Goal: Information Seeking & Learning: Learn about a topic

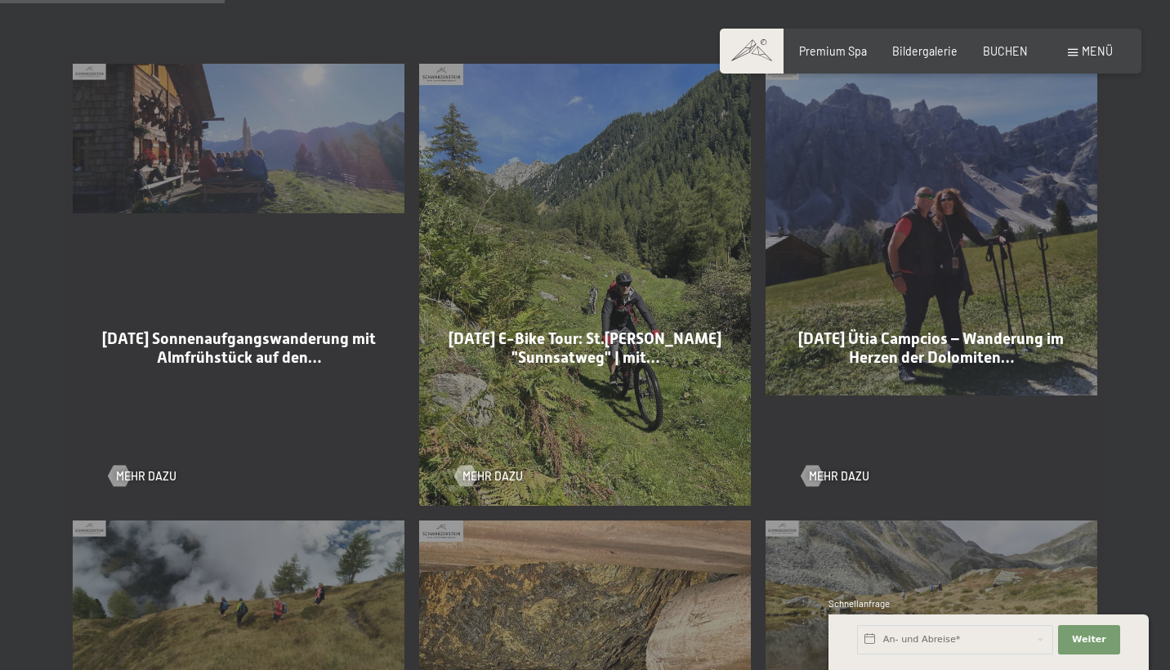
scroll to position [863, 0]
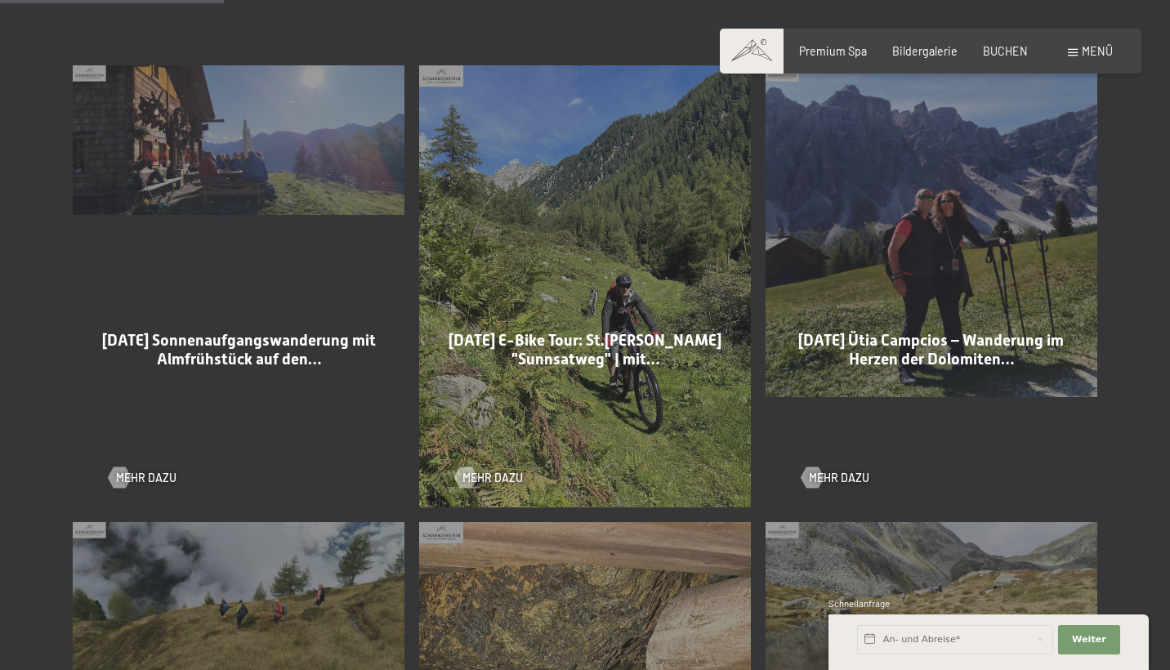
click at [912, 358] on span "03-09-2025 Ütia Campcios – Wanderung im Herzen der Dolomiten…" at bounding box center [931, 350] width 266 height 38
click at [841, 474] on span "Mehr dazu" at bounding box center [855, 478] width 60 height 16
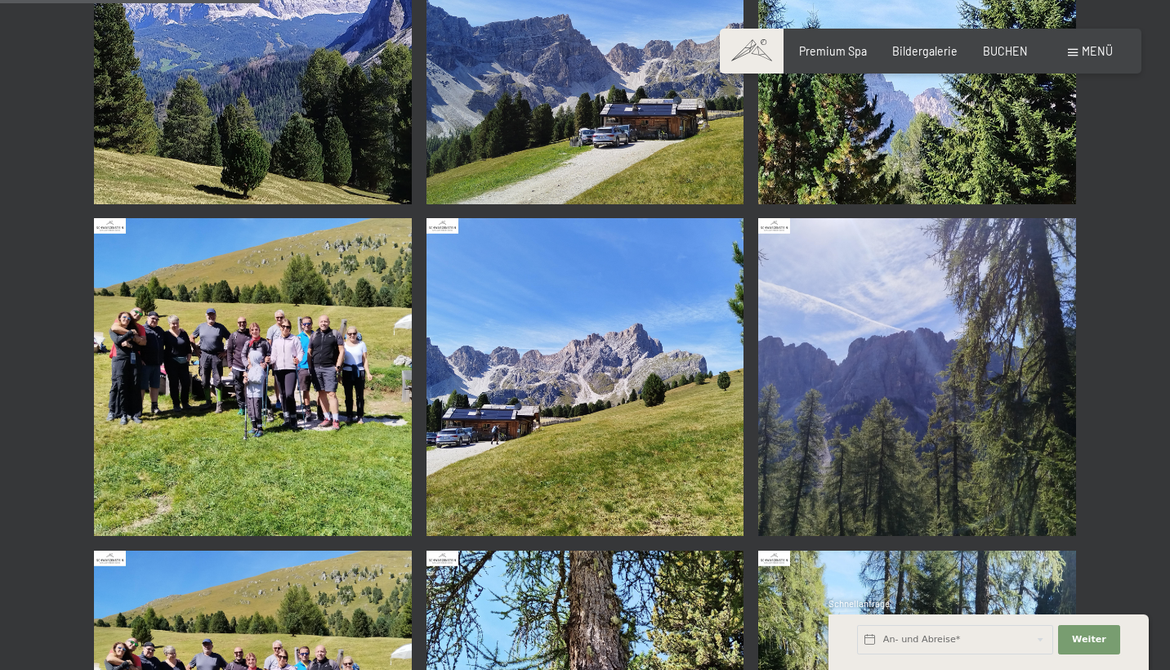
scroll to position [1142, 0]
click at [204, 336] on img at bounding box center [253, 376] width 318 height 318
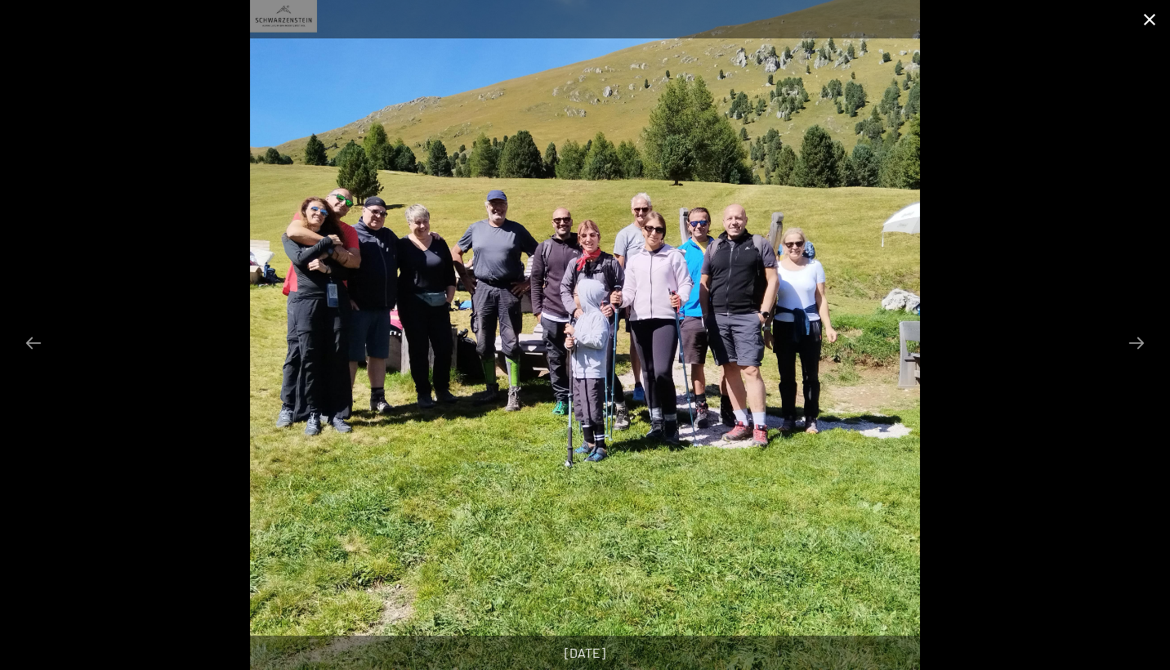
click at [1151, 25] on button "Close gallery" at bounding box center [1149, 19] width 41 height 38
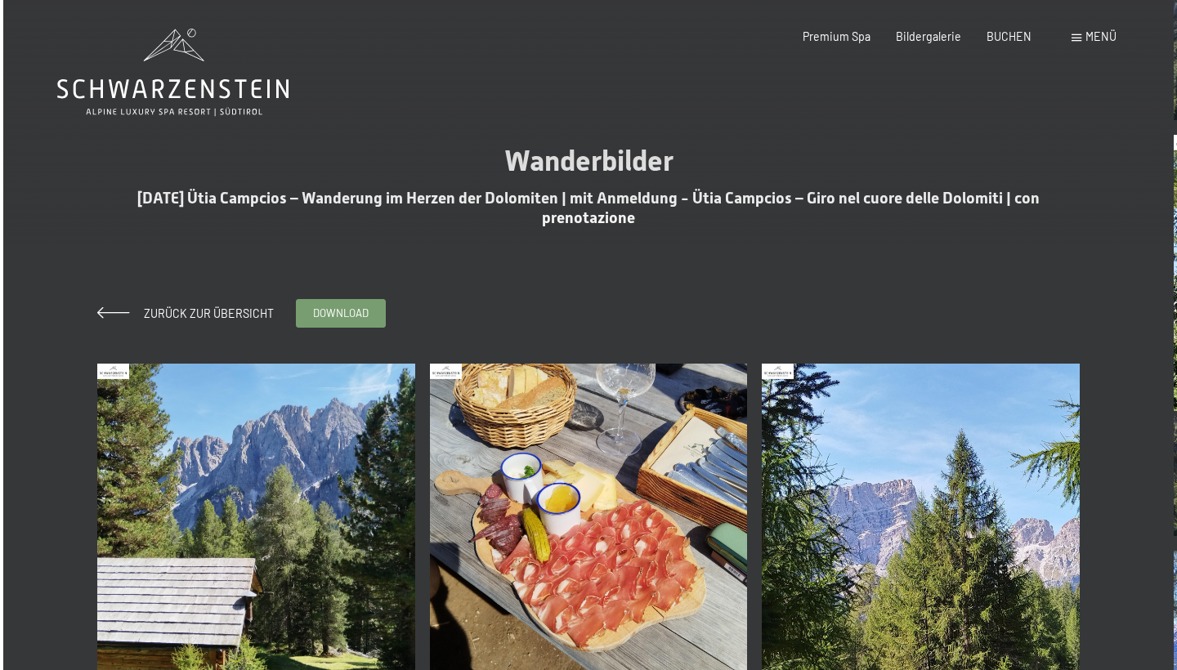
scroll to position [0, 0]
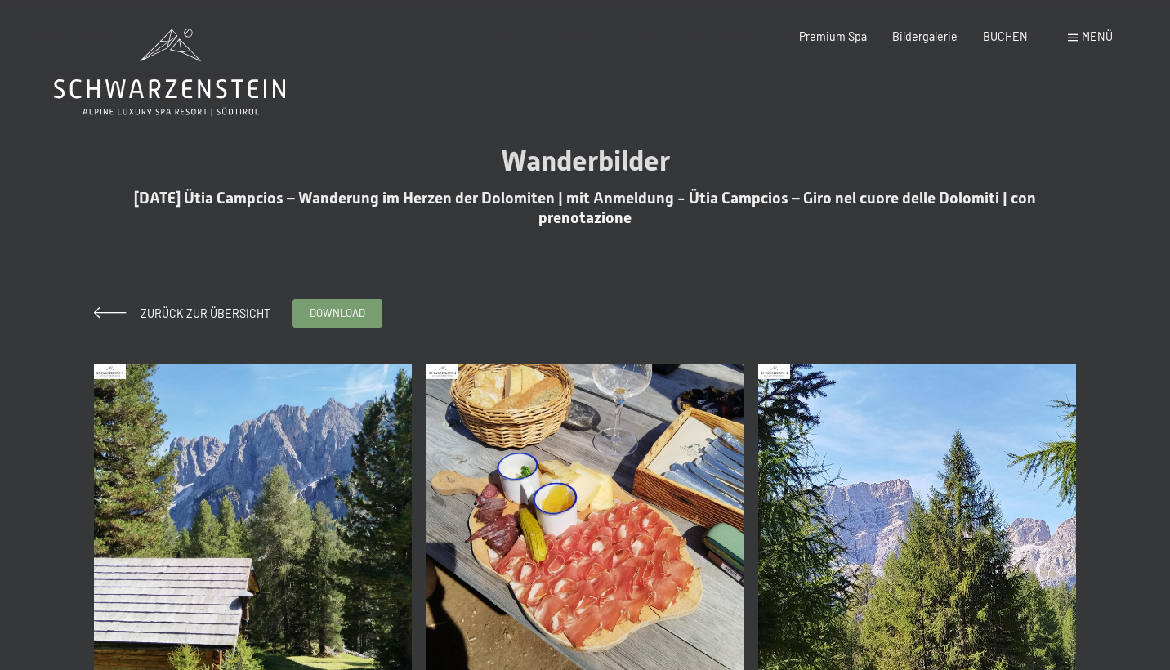
click at [1073, 38] on span at bounding box center [1073, 37] width 10 height 7
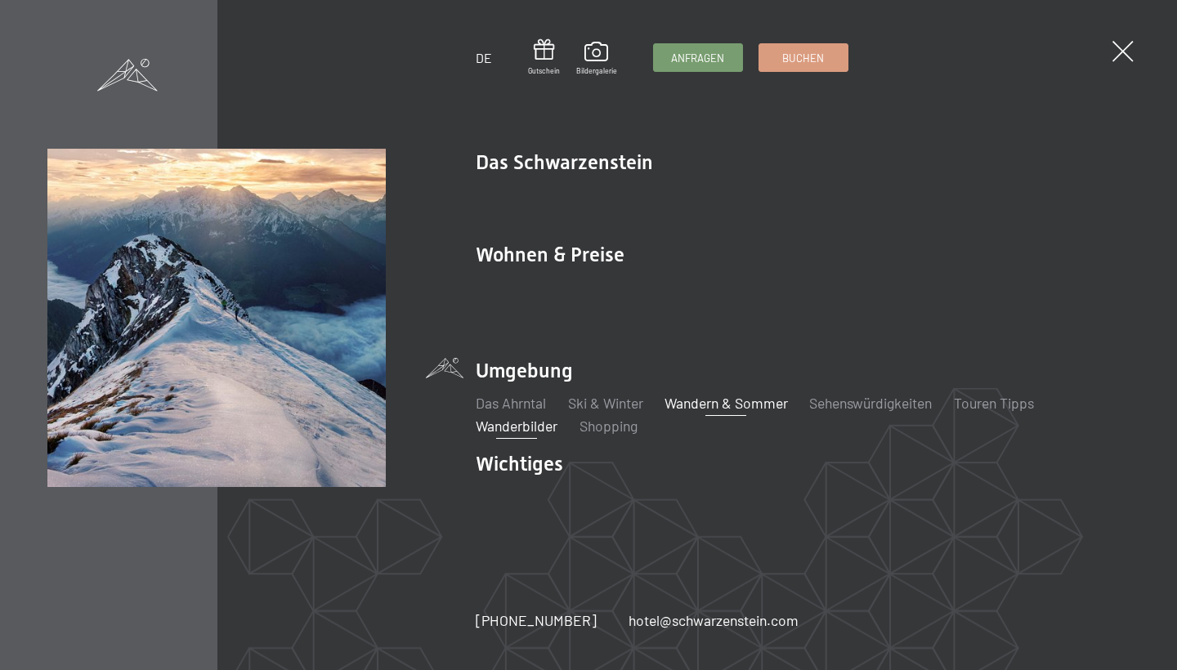
click at [707, 394] on link "Wandern & Sommer" at bounding box center [725, 403] width 123 height 18
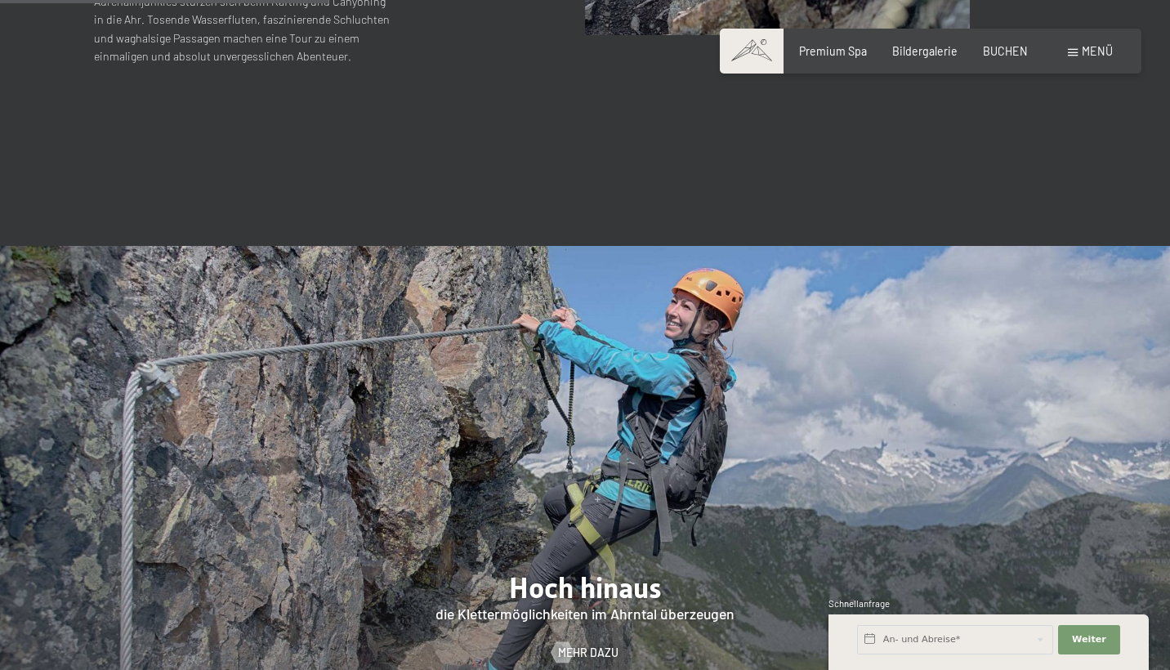
scroll to position [2547, 0]
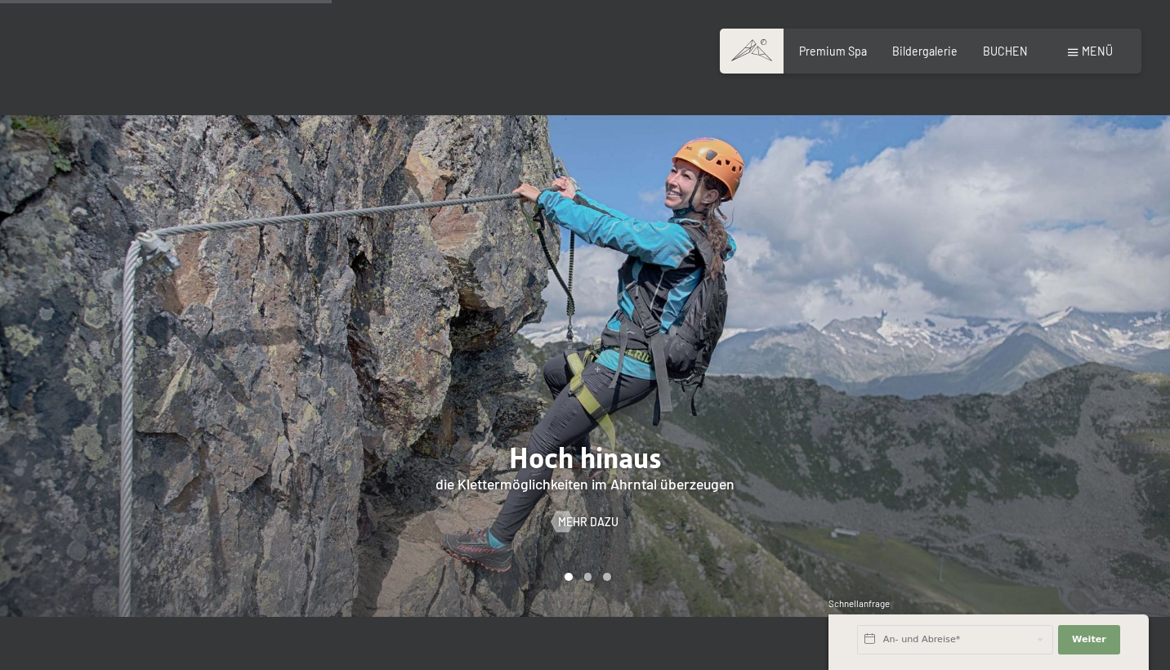
click at [772, 55] on span at bounding box center [752, 51] width 64 height 45
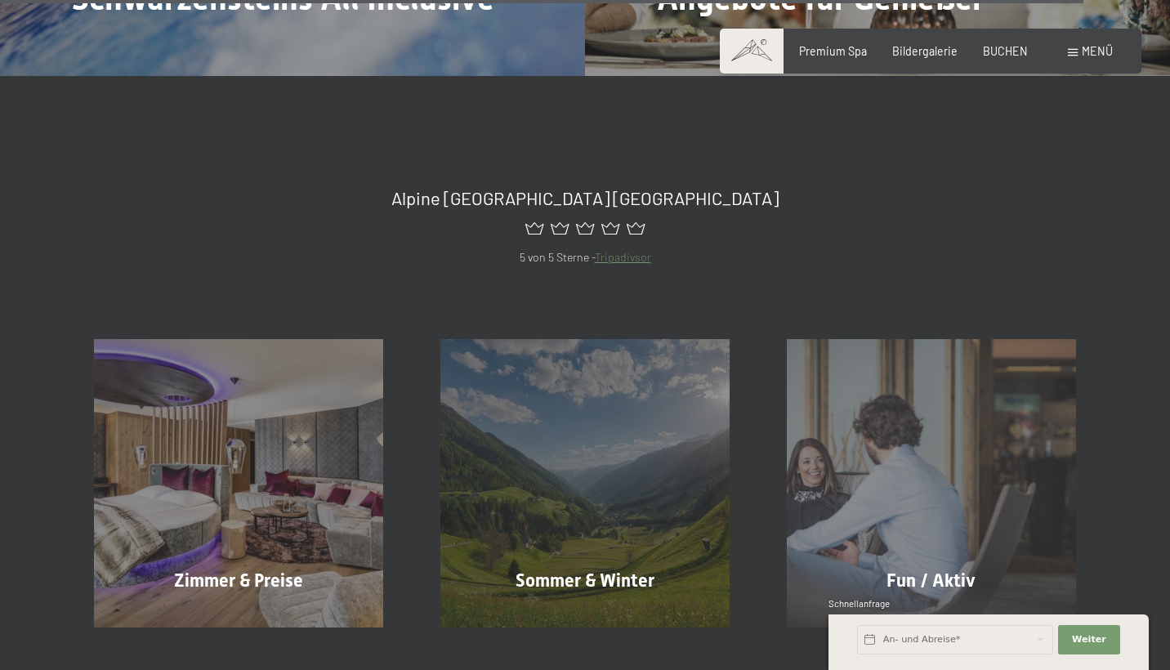
scroll to position [6171, 0]
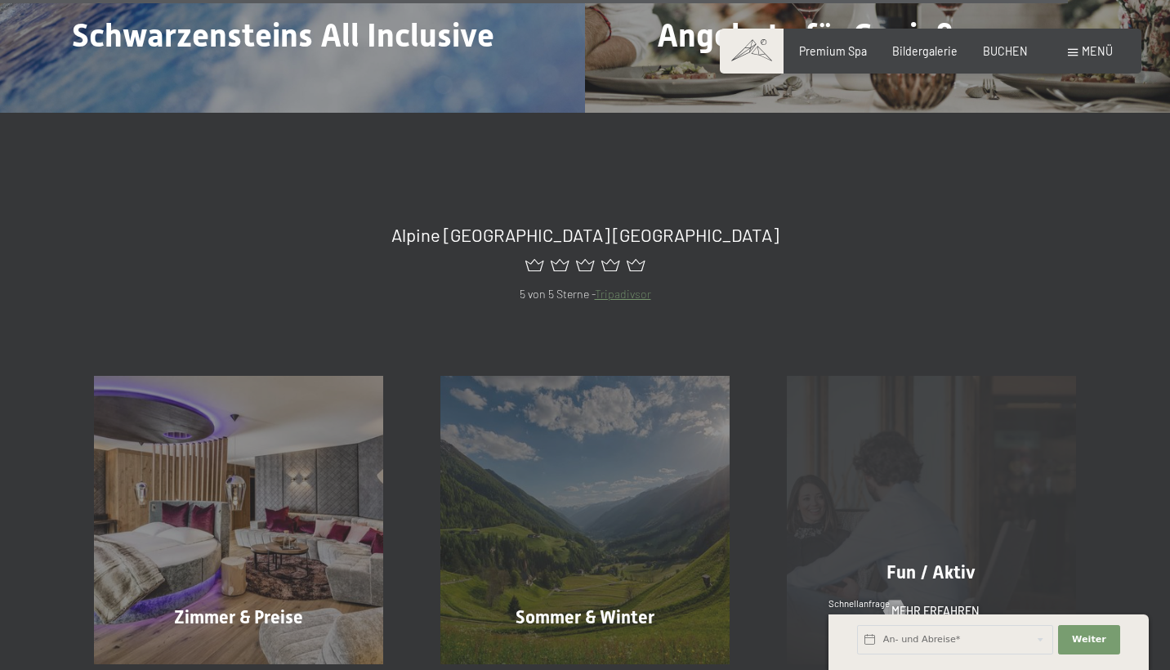
click at [971, 448] on div "Fun / Aktiv Mehr erfahren" at bounding box center [931, 520] width 346 height 288
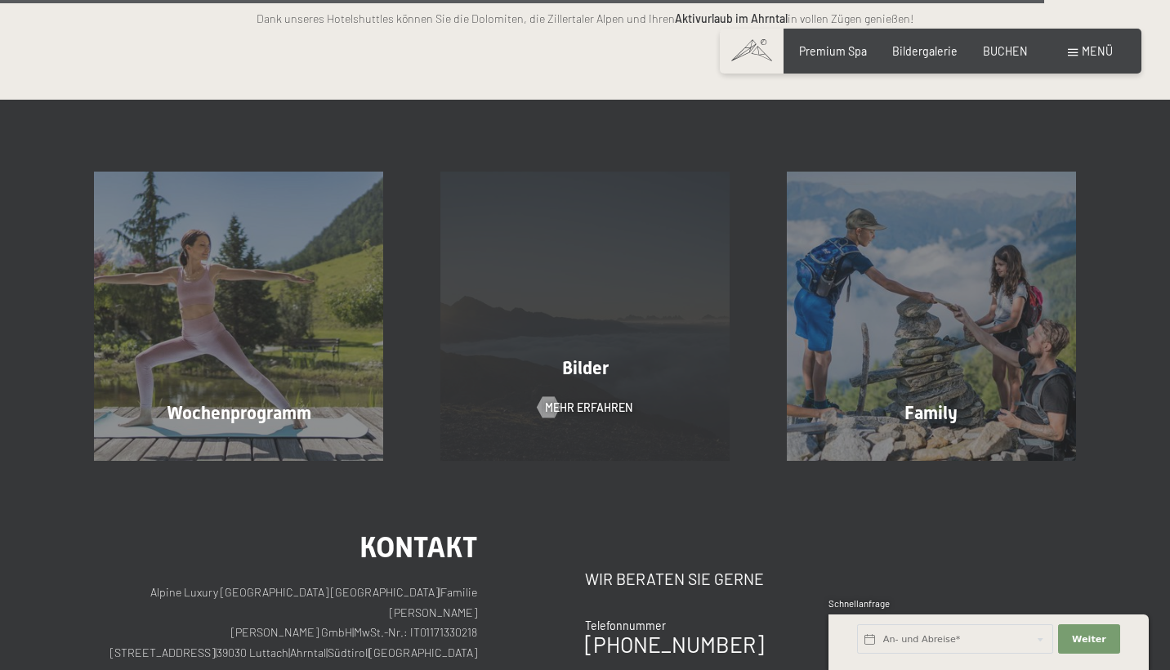
scroll to position [3527, 0]
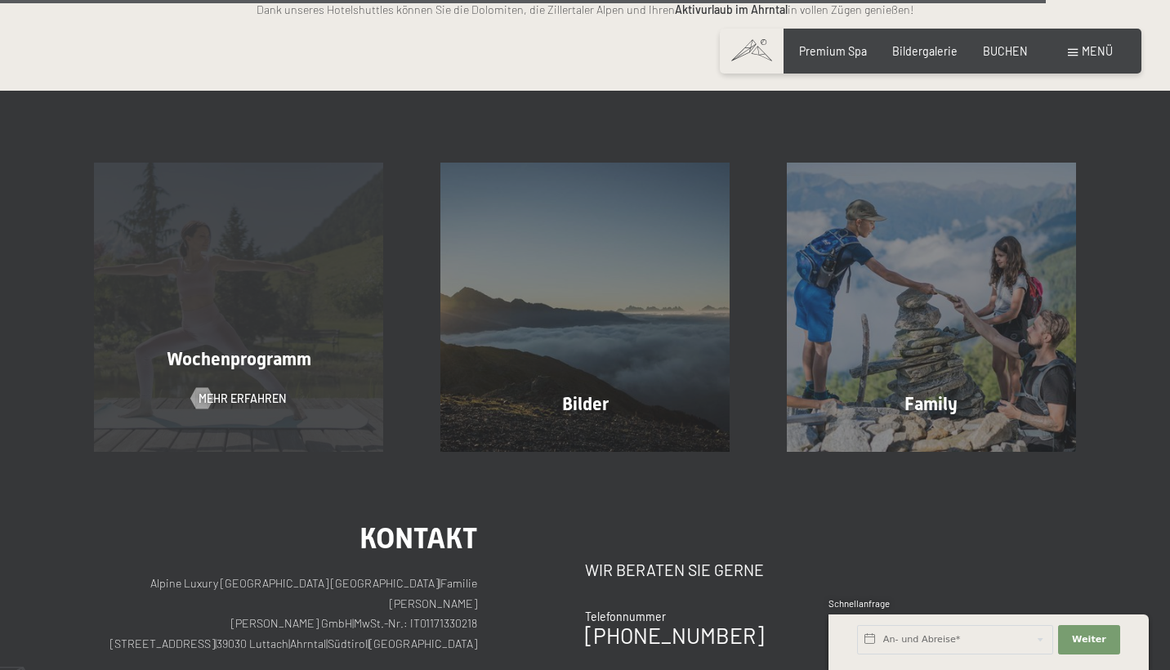
click at [214, 274] on div "Wochenprogramm Mehr erfahren" at bounding box center [238, 307] width 346 height 288
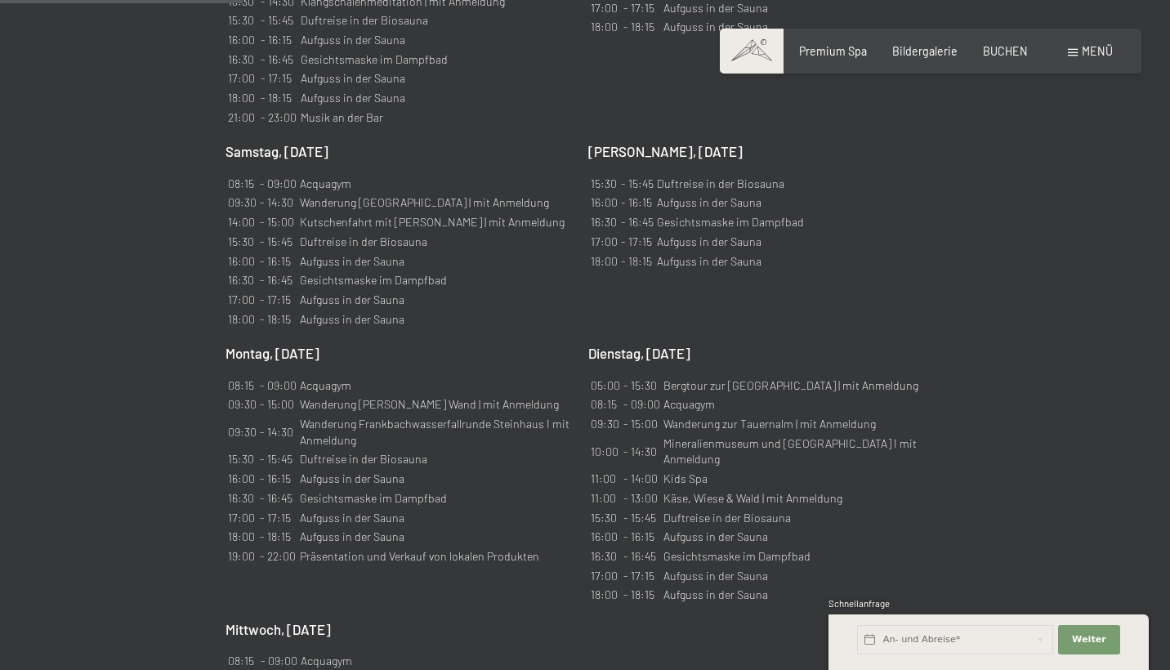
scroll to position [1318, 0]
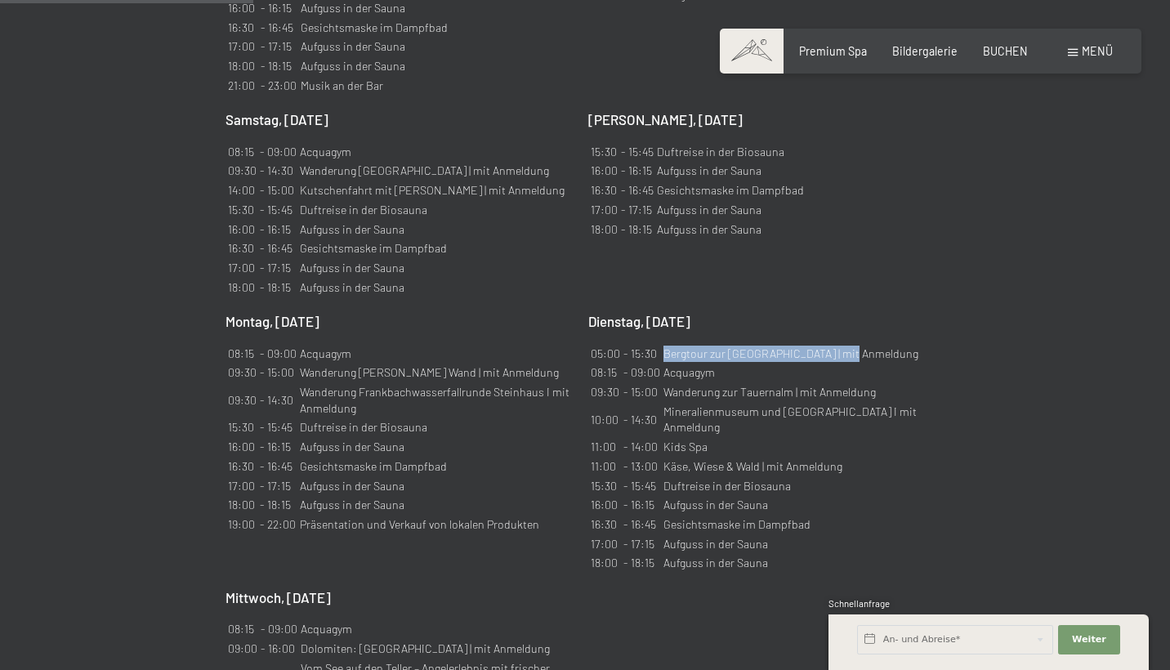
drag, startPoint x: 666, startPoint y: 320, endPoint x: 848, endPoint y: 320, distance: 182.2
click at [848, 345] on td "Bergtour zur Schwarzensteinhütte | mit Anmeldung" at bounding box center [799, 354] width 272 height 18
click at [675, 404] on td "Mineralienmuseum und Bergwerk Prettau I mit Anmeldung" at bounding box center [799, 421] width 272 height 34
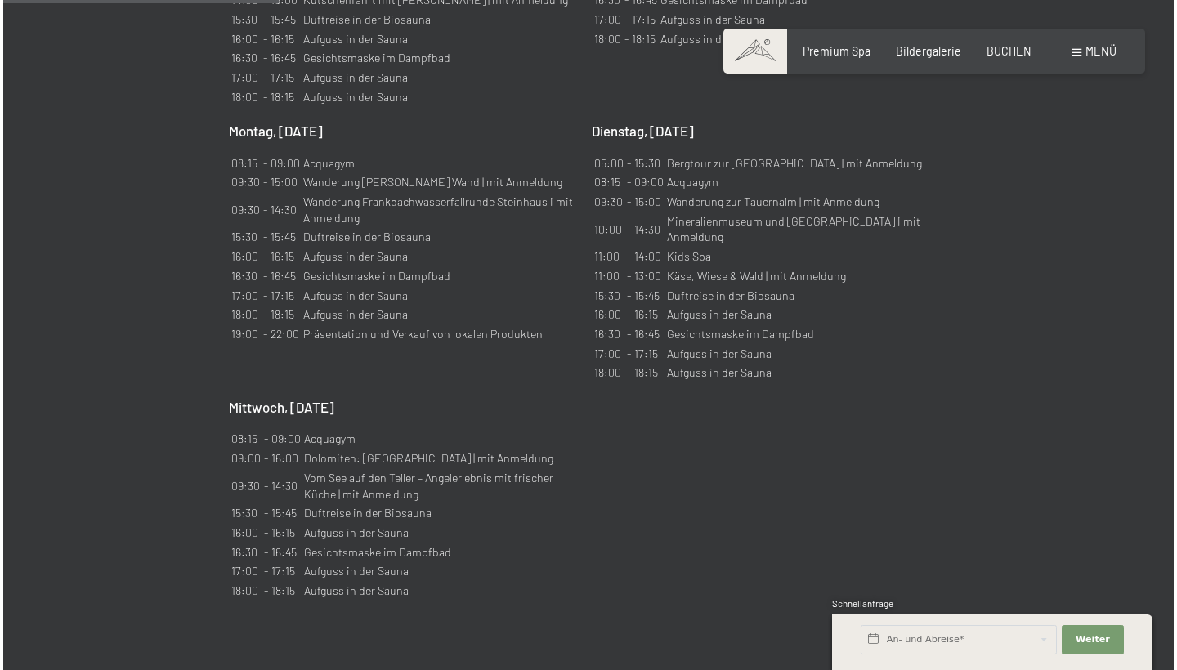
scroll to position [1623, 0]
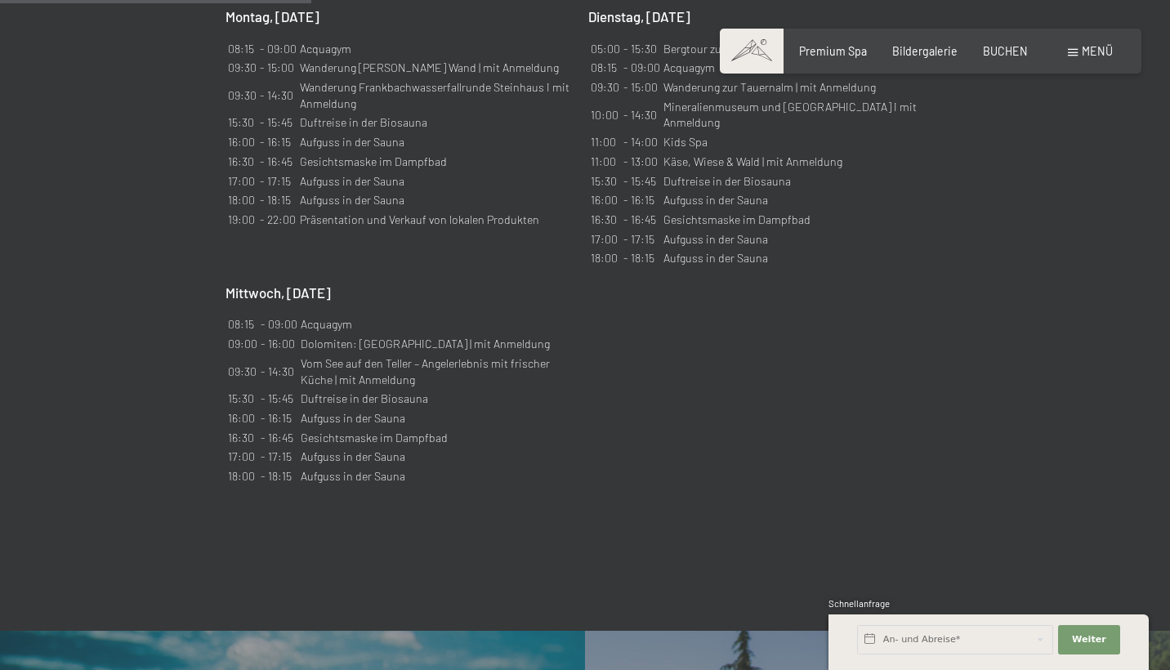
click at [1078, 57] on div "Menü" at bounding box center [1090, 51] width 45 height 16
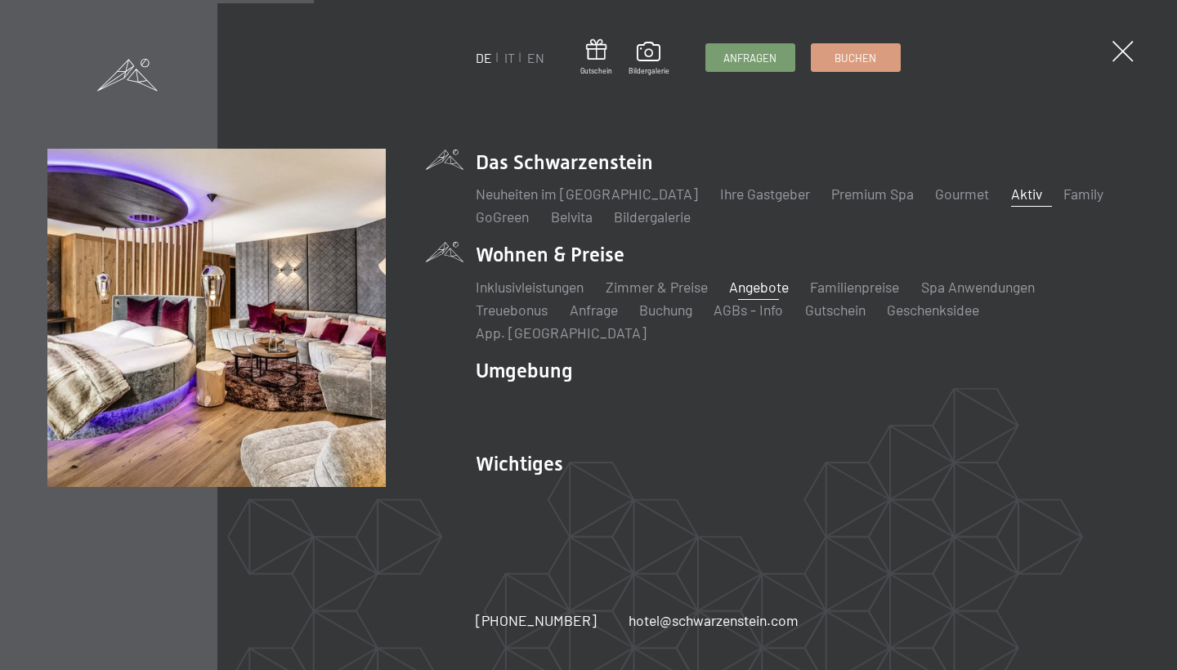
click at [771, 296] on link "Angebote" at bounding box center [759, 287] width 60 height 18
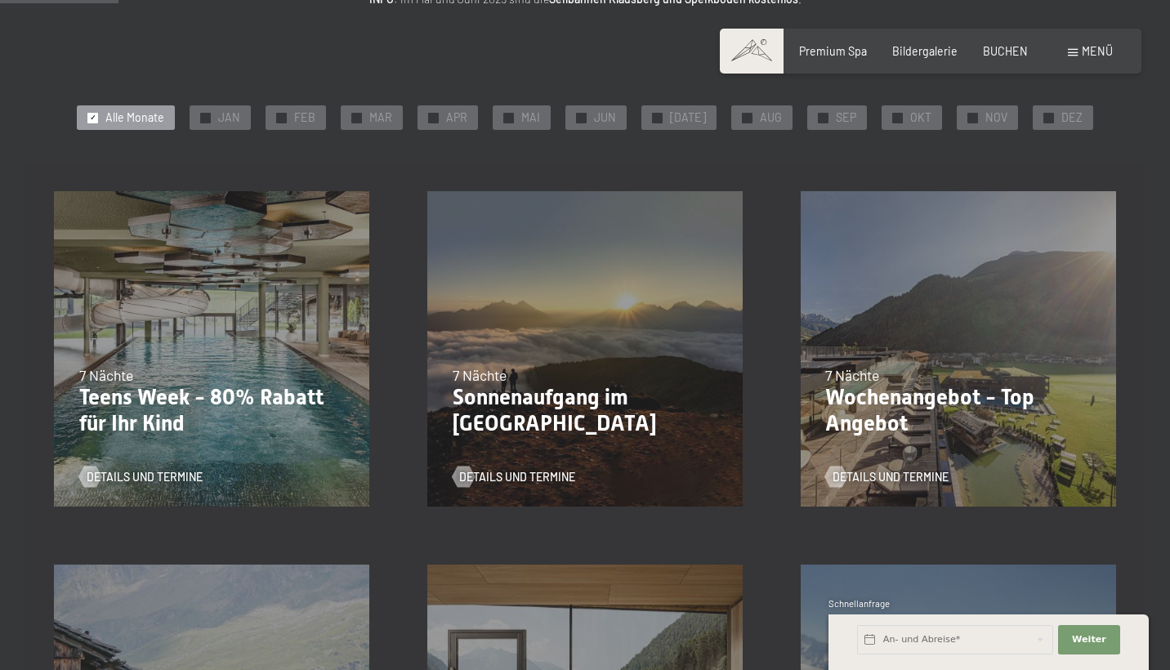
scroll to position [270, 0]
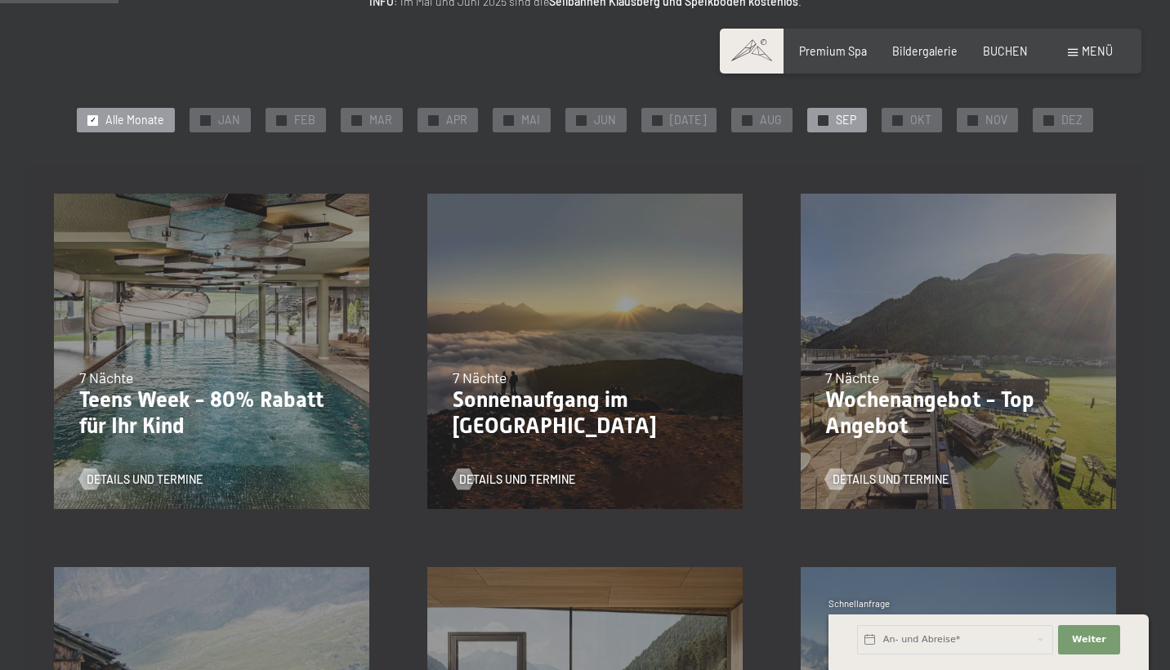
click at [836, 122] on span "SEP" at bounding box center [846, 120] width 20 height 16
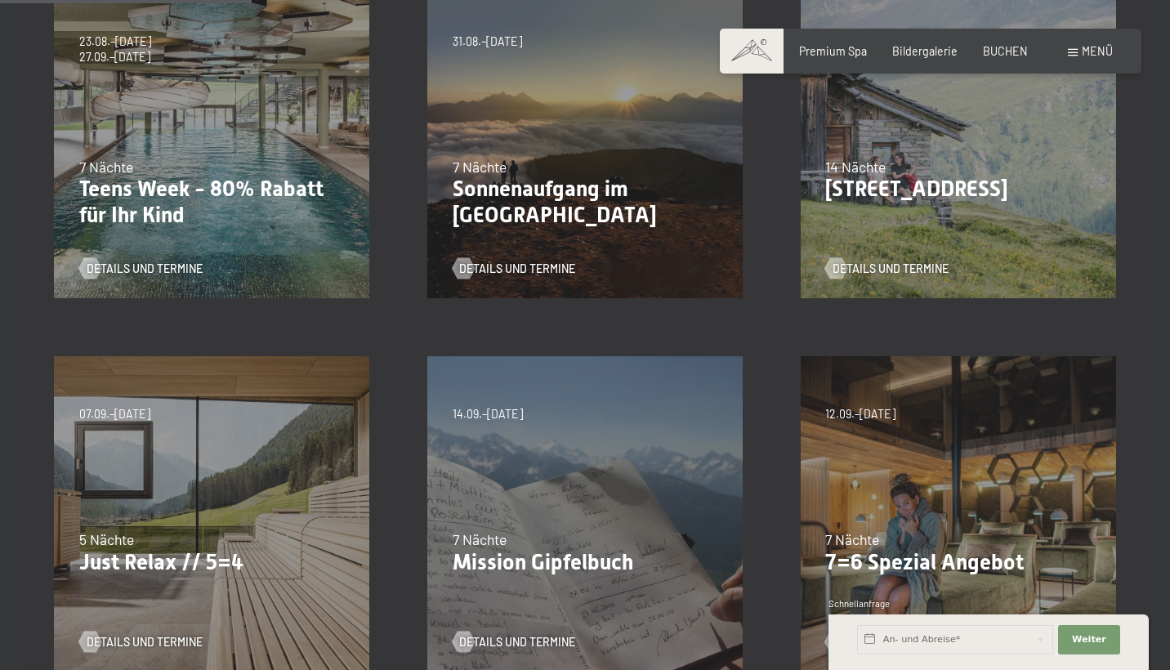
scroll to position [625, 0]
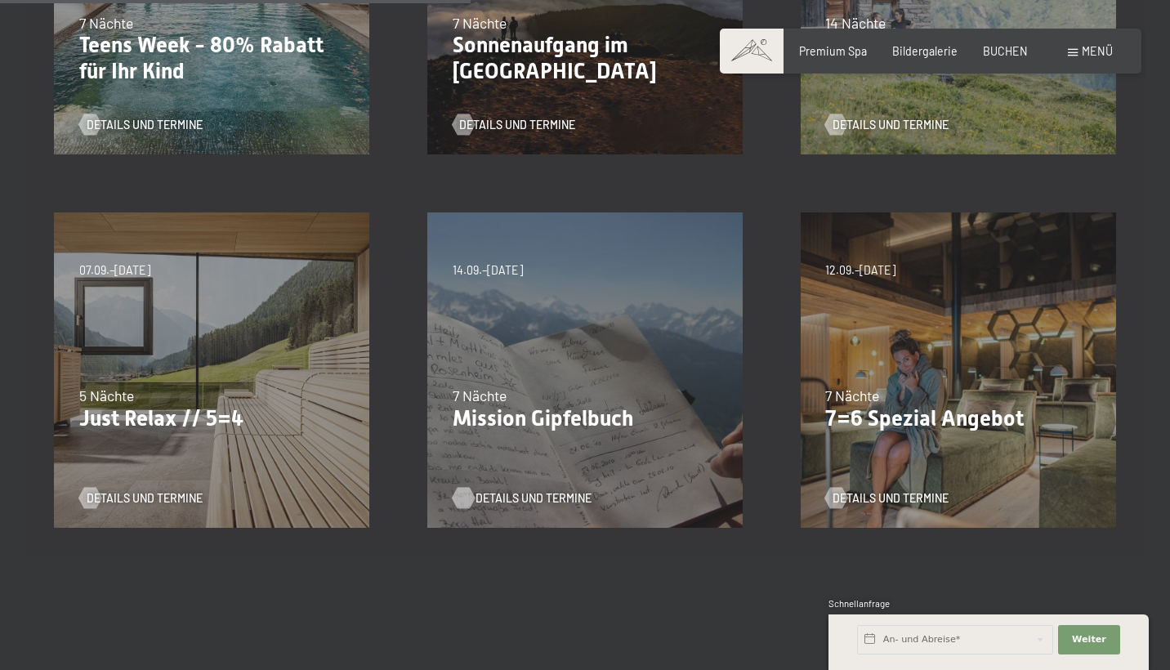
click at [520, 490] on span "Details und Termine" at bounding box center [534, 498] width 116 height 16
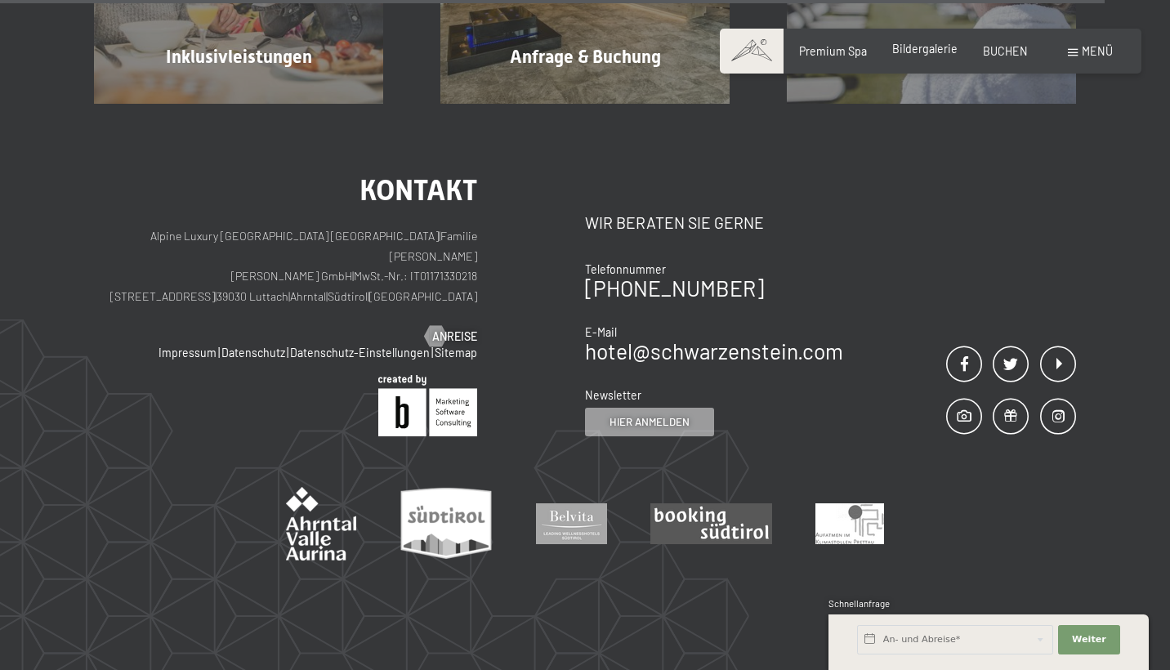
scroll to position [1738, 0]
